Goal: Task Accomplishment & Management: Use online tool/utility

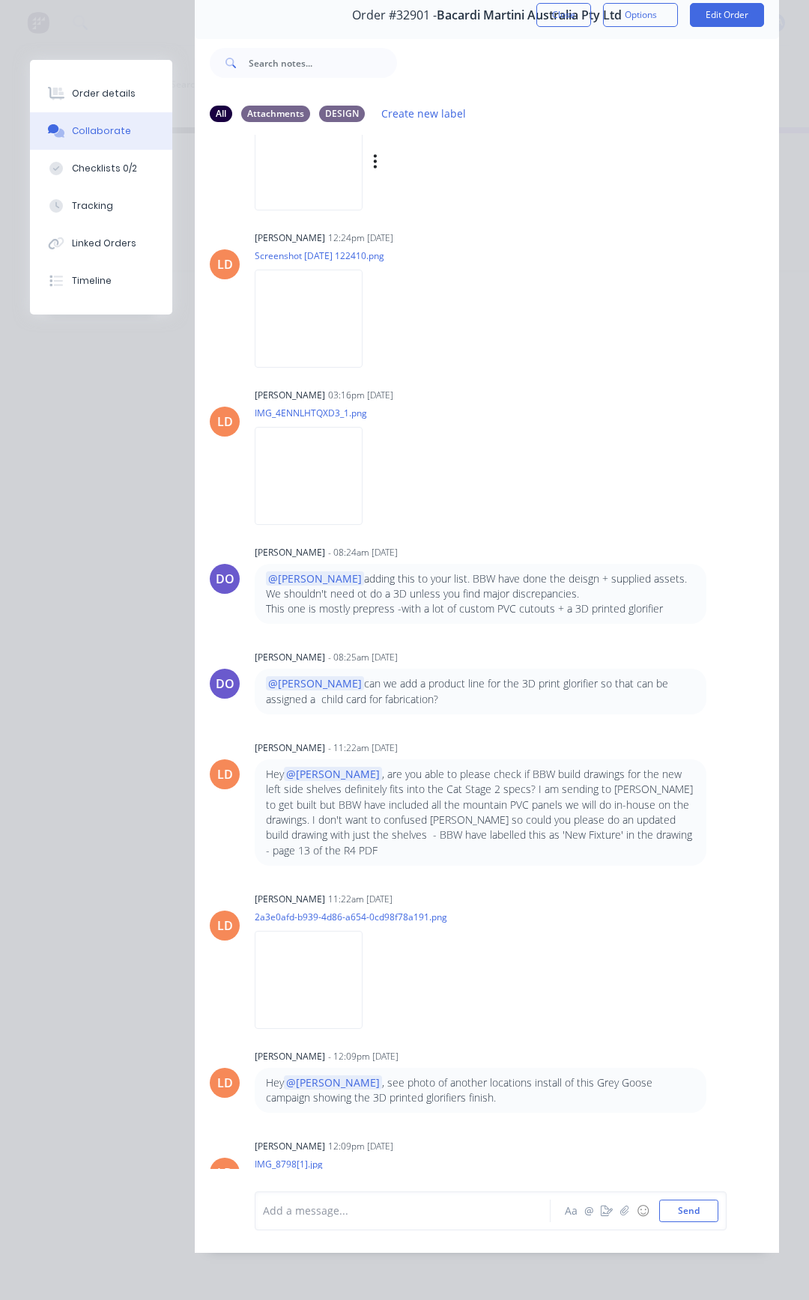
scroll to position [568, 0]
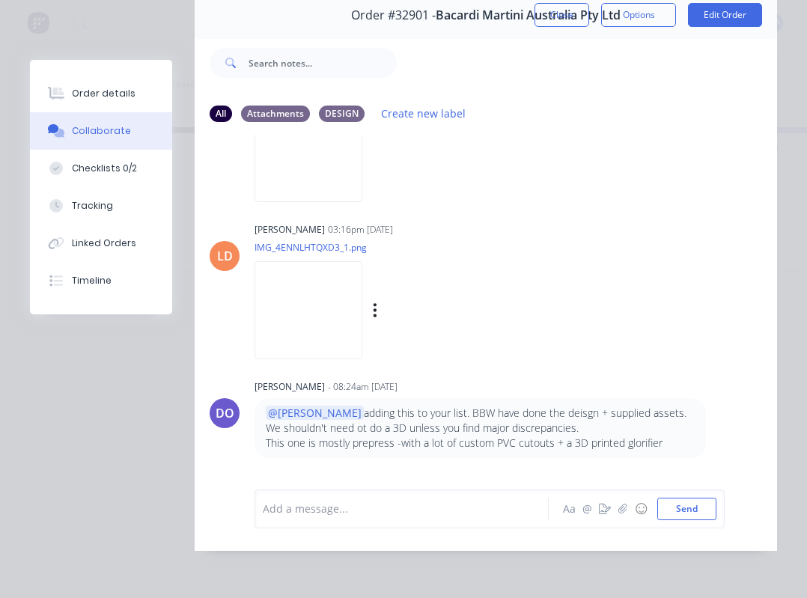
click at [505, 223] on div "[PERSON_NAME] 03:16pm [DATE]" at bounding box center [415, 229] width 321 height 13
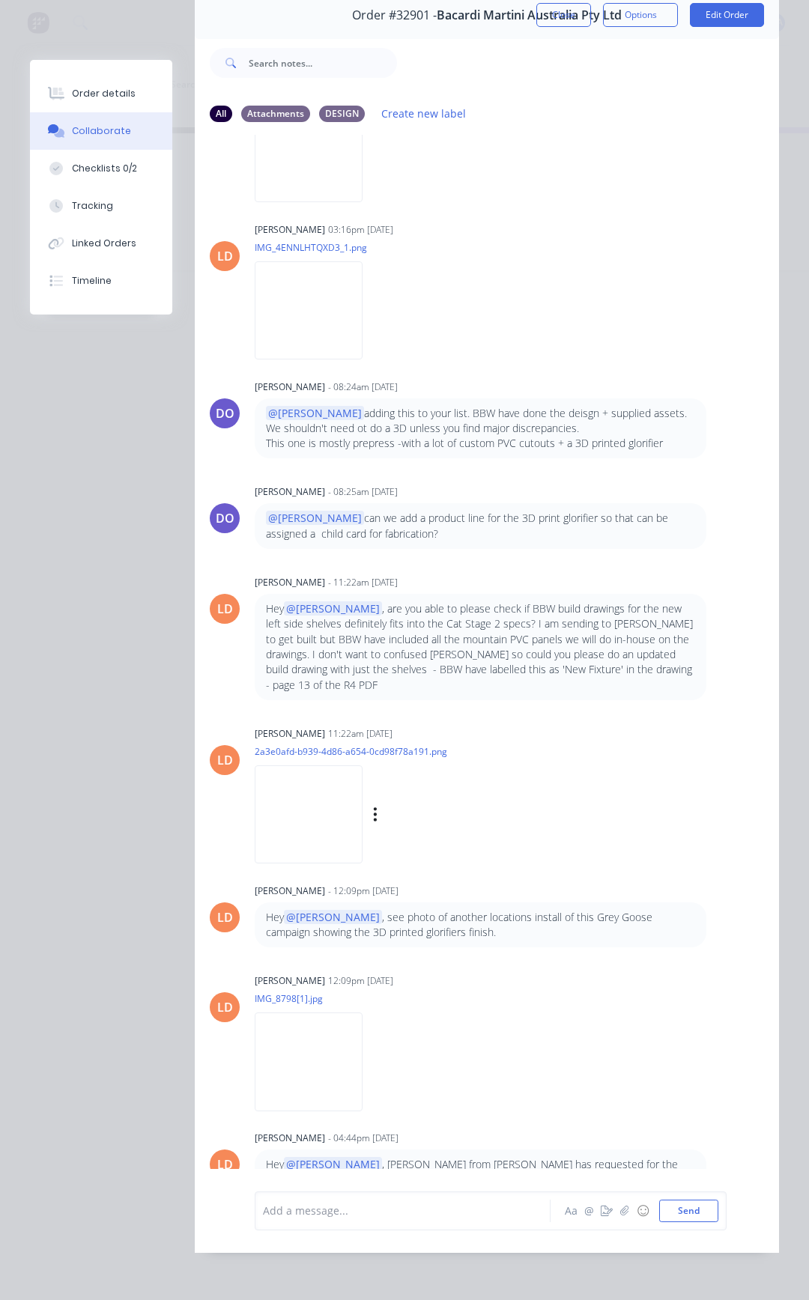
click at [332, 824] on img at bounding box center [309, 814] width 108 height 98
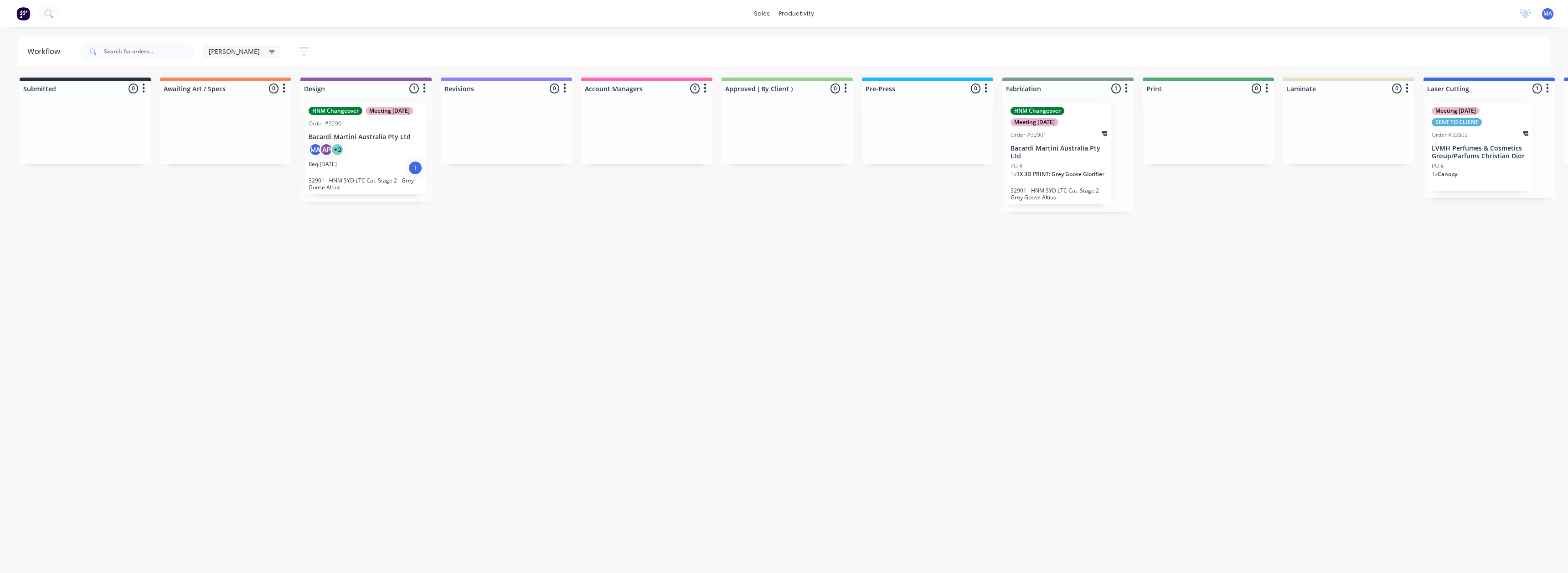
click at [1057, 171] on span "1X 3D PRINT: Grey Goose Glorifier" at bounding box center [1060, 174] width 88 height 8
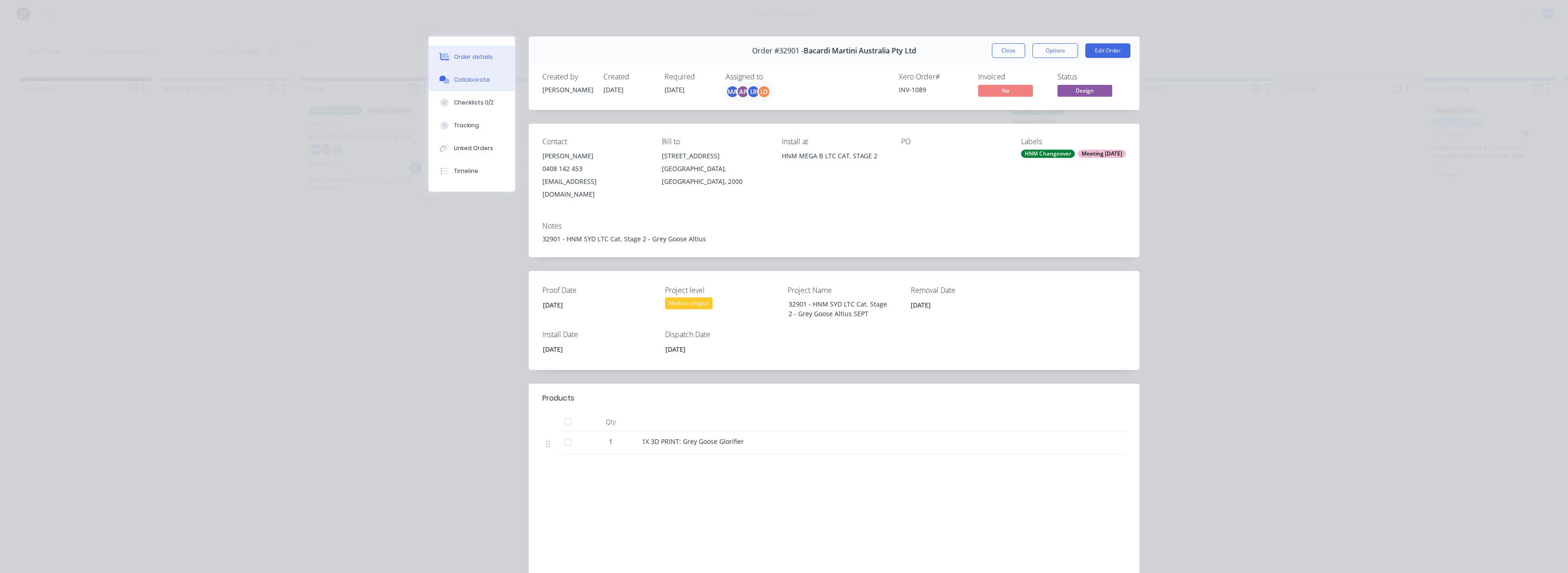
click at [477, 79] on div "Collaborate" at bounding box center [472, 79] width 36 height 8
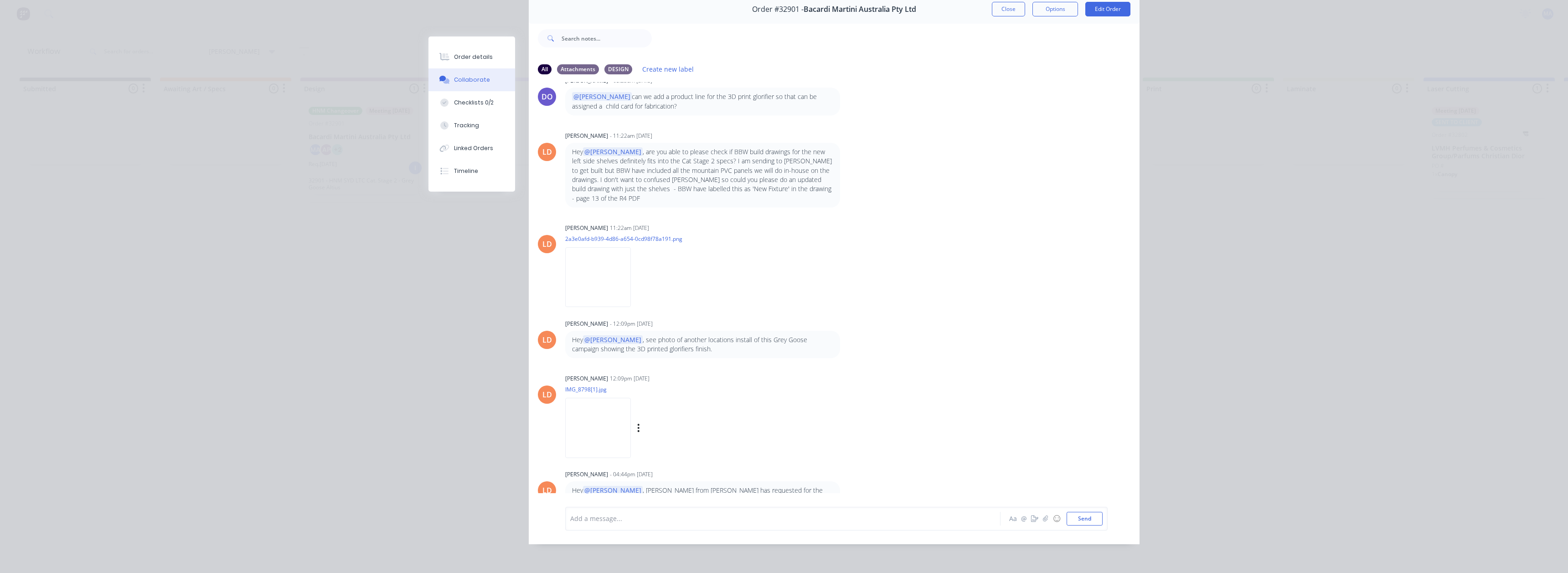
scroll to position [564, 0]
click at [600, 404] on img at bounding box center [598, 427] width 66 height 60
